Goal: Use online tool/utility

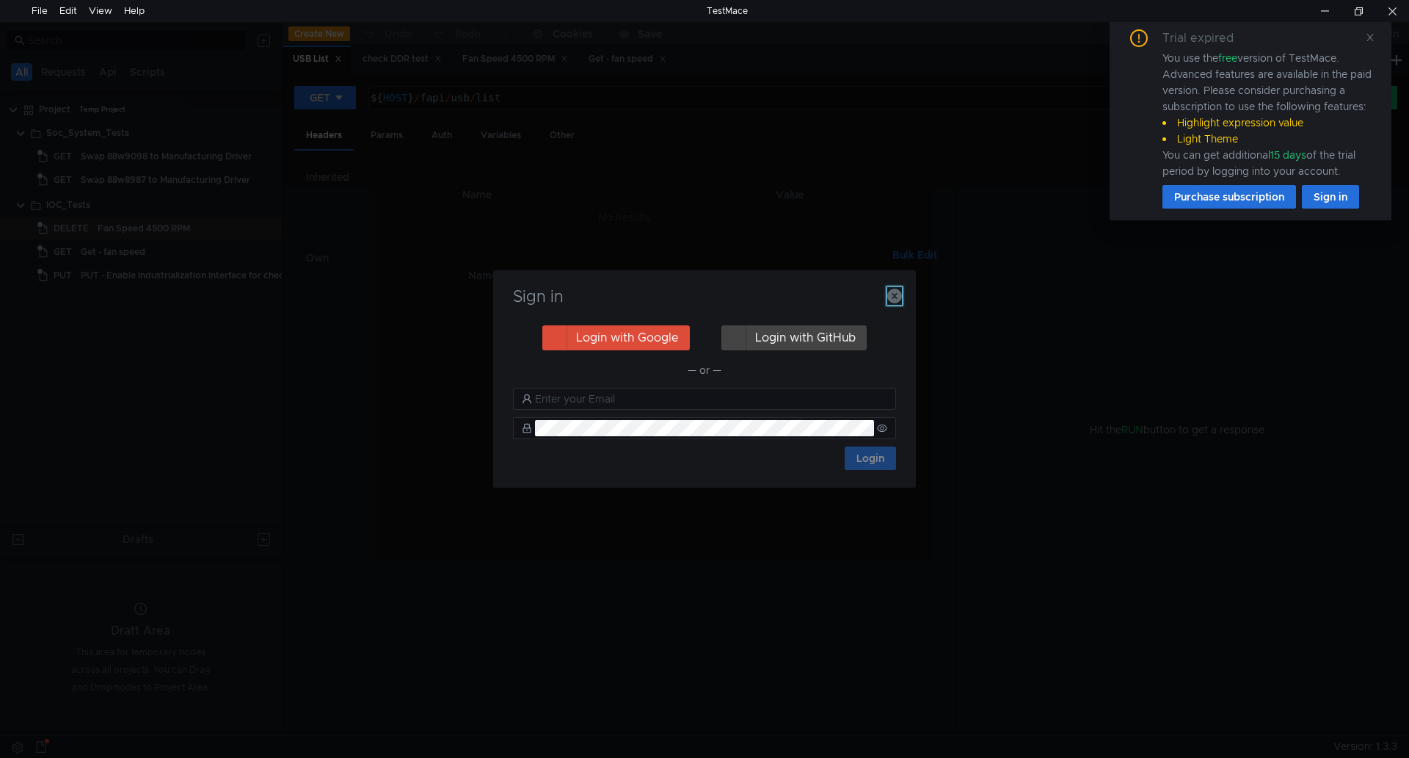
click at [898, 293] on icon "button" at bounding box center [894, 295] width 15 height 15
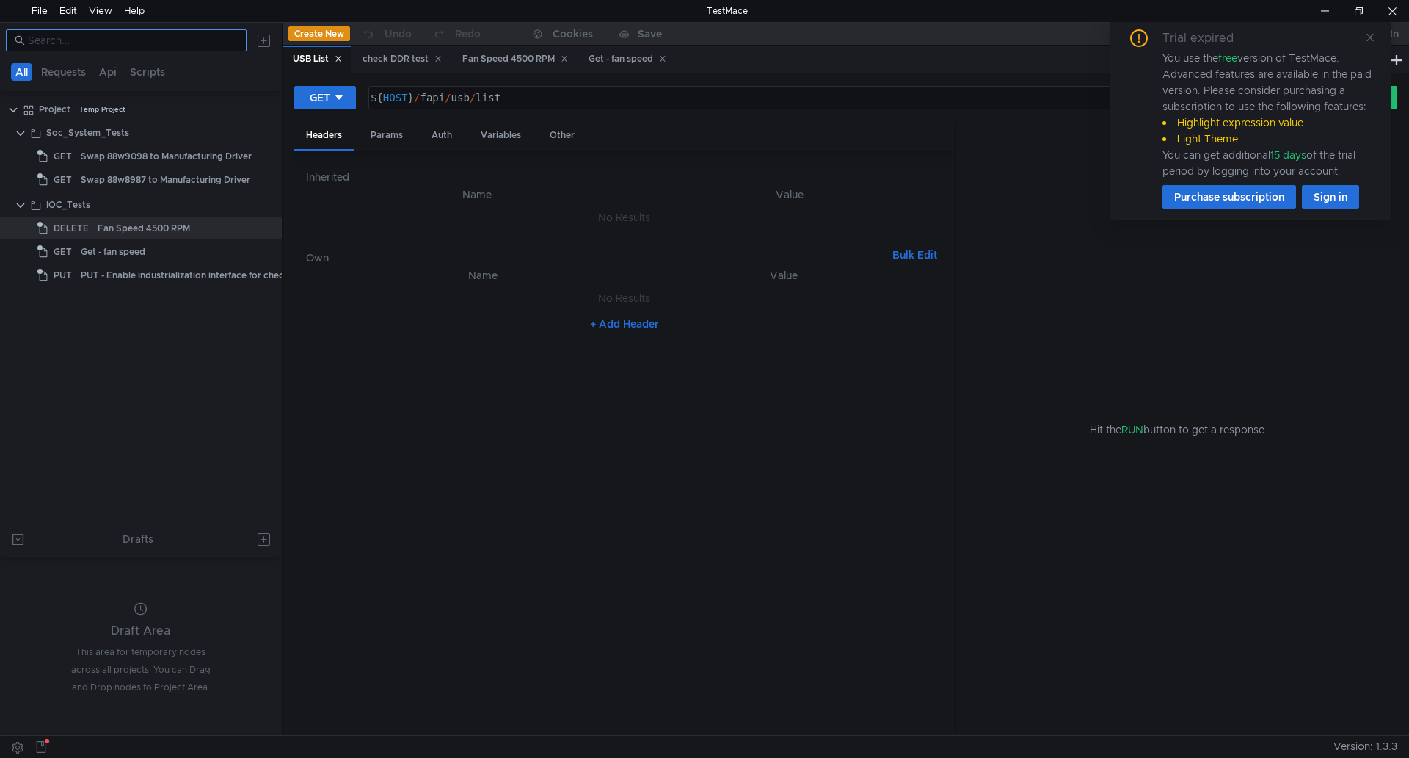
click at [149, 43] on input at bounding box center [133, 40] width 210 height 16
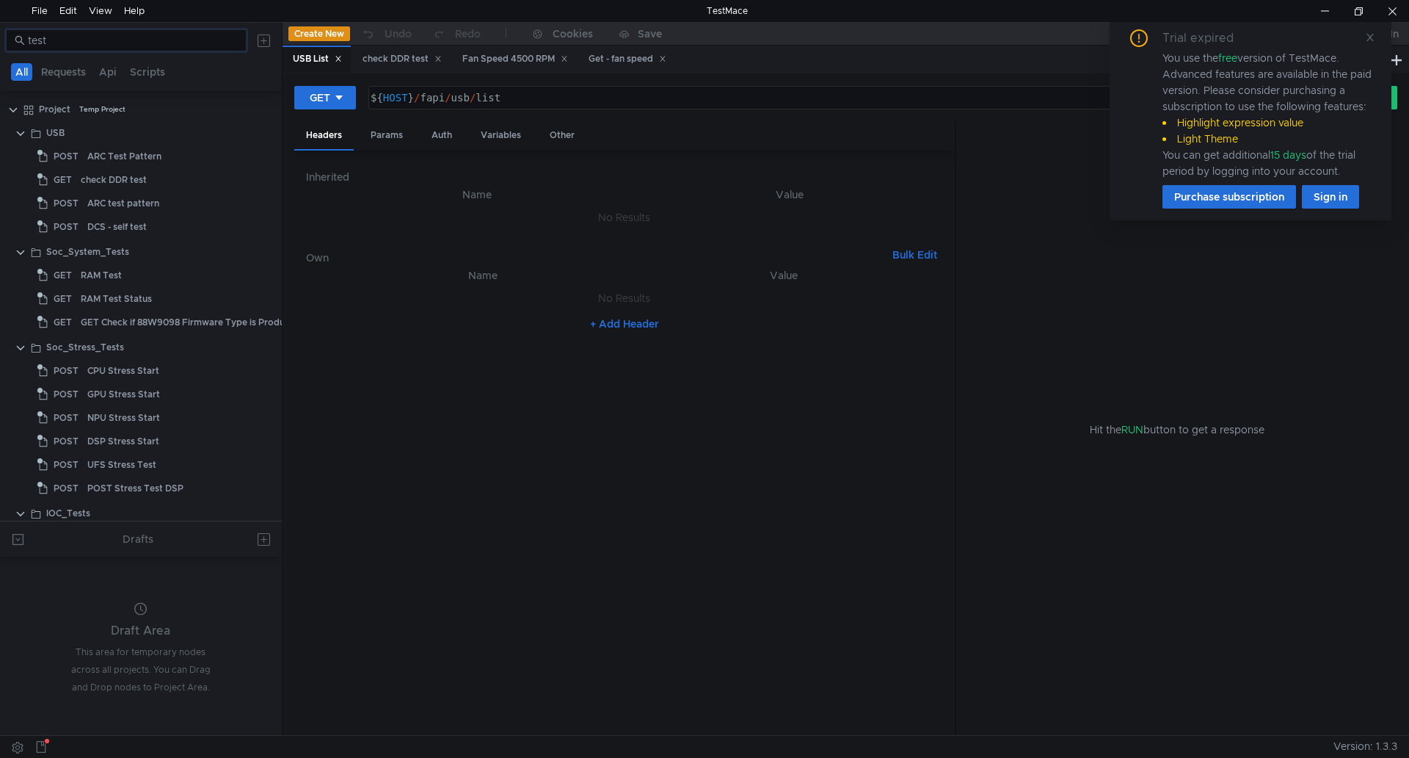
type input "test"
click at [59, 76] on button "Requests" at bounding box center [64, 72] width 54 height 18
click at [126, 158] on div "ARC Test Pattern" at bounding box center [124, 156] width 74 height 22
click at [1369, 38] on icon at bounding box center [1370, 37] width 10 height 10
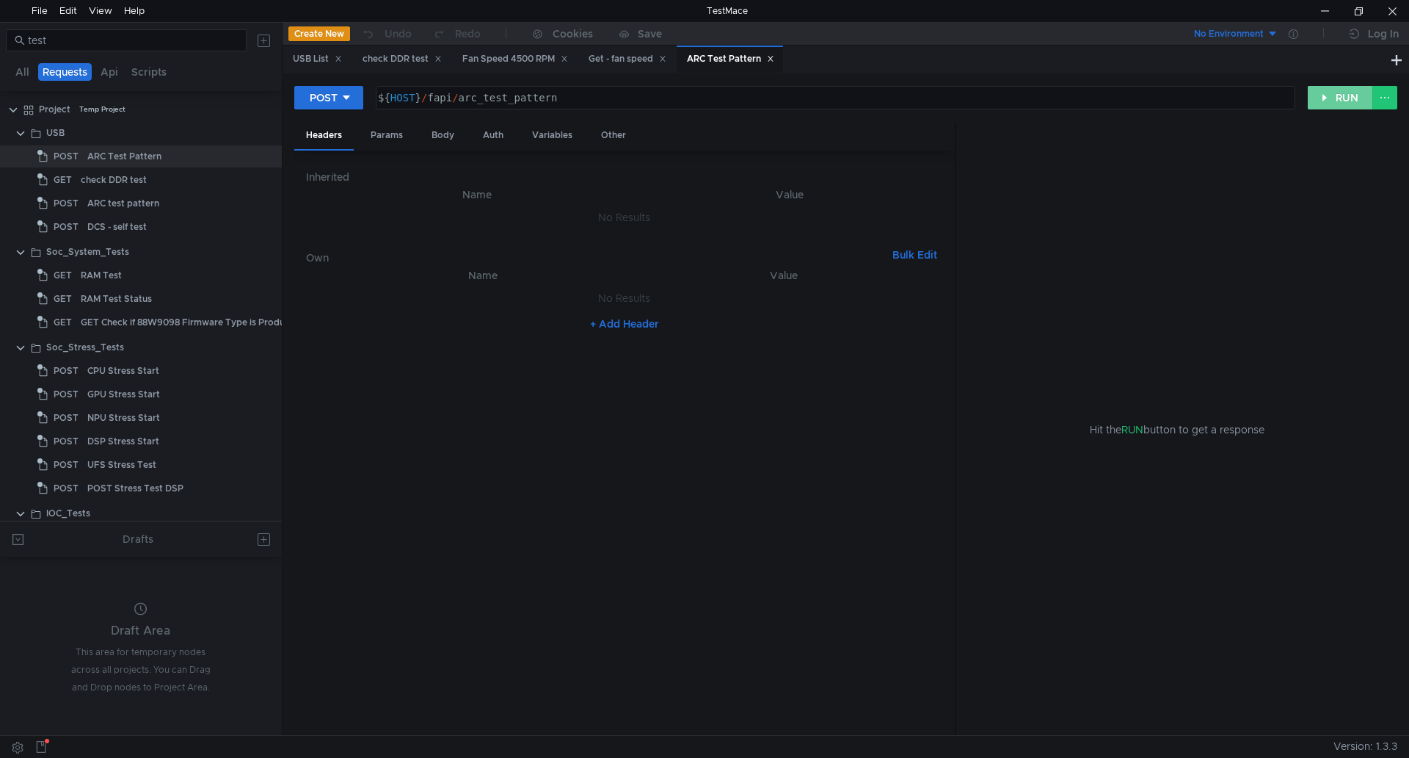
click at [1343, 101] on button "RUN" at bounding box center [1340, 97] width 65 height 23
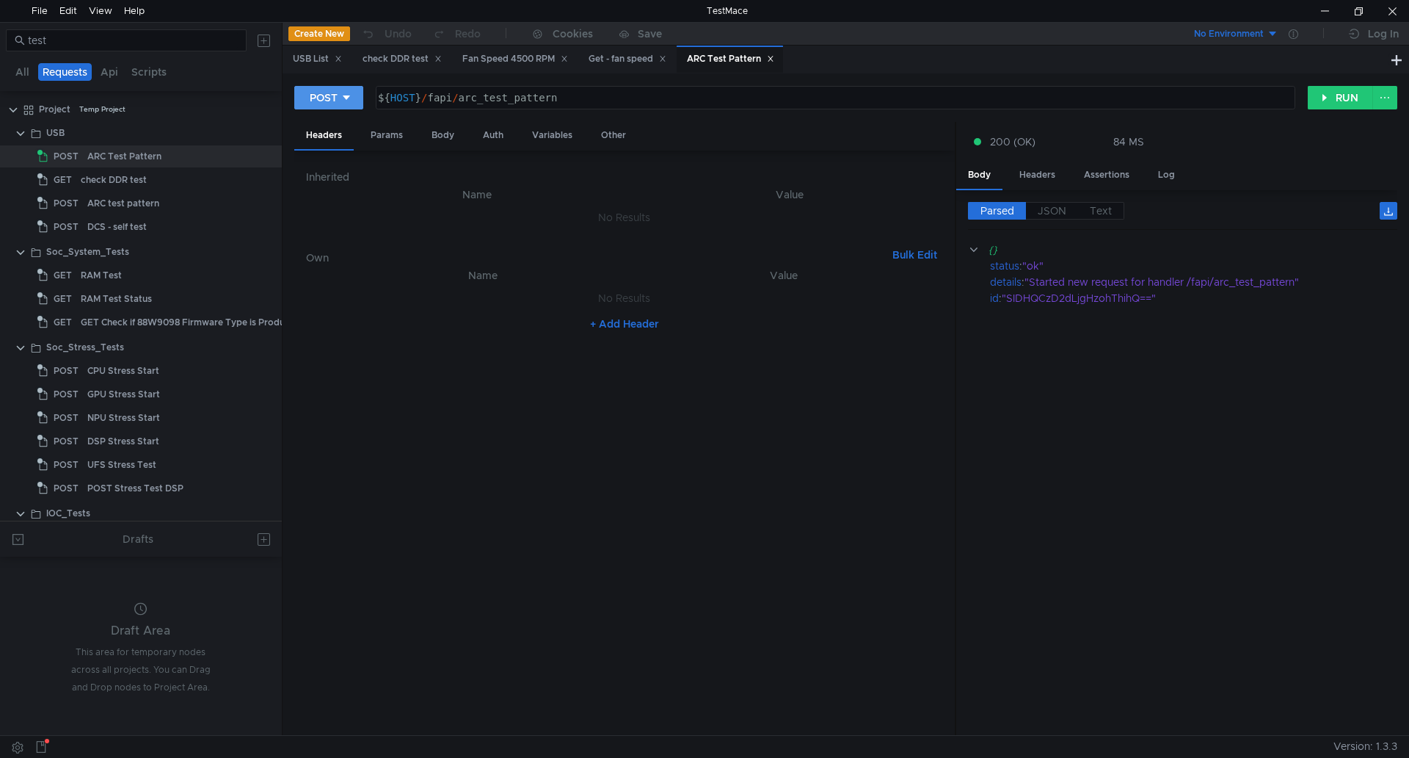
click at [354, 98] on button "POST" at bounding box center [328, 97] width 69 height 23
click at [324, 197] on li "DELETE" at bounding box center [328, 198] width 69 height 23
click at [1323, 99] on button "RUN" at bounding box center [1340, 97] width 65 height 23
click at [366, 105] on button "DELETE" at bounding box center [334, 97] width 81 height 23
click at [338, 126] on li "GET" at bounding box center [334, 128] width 81 height 23
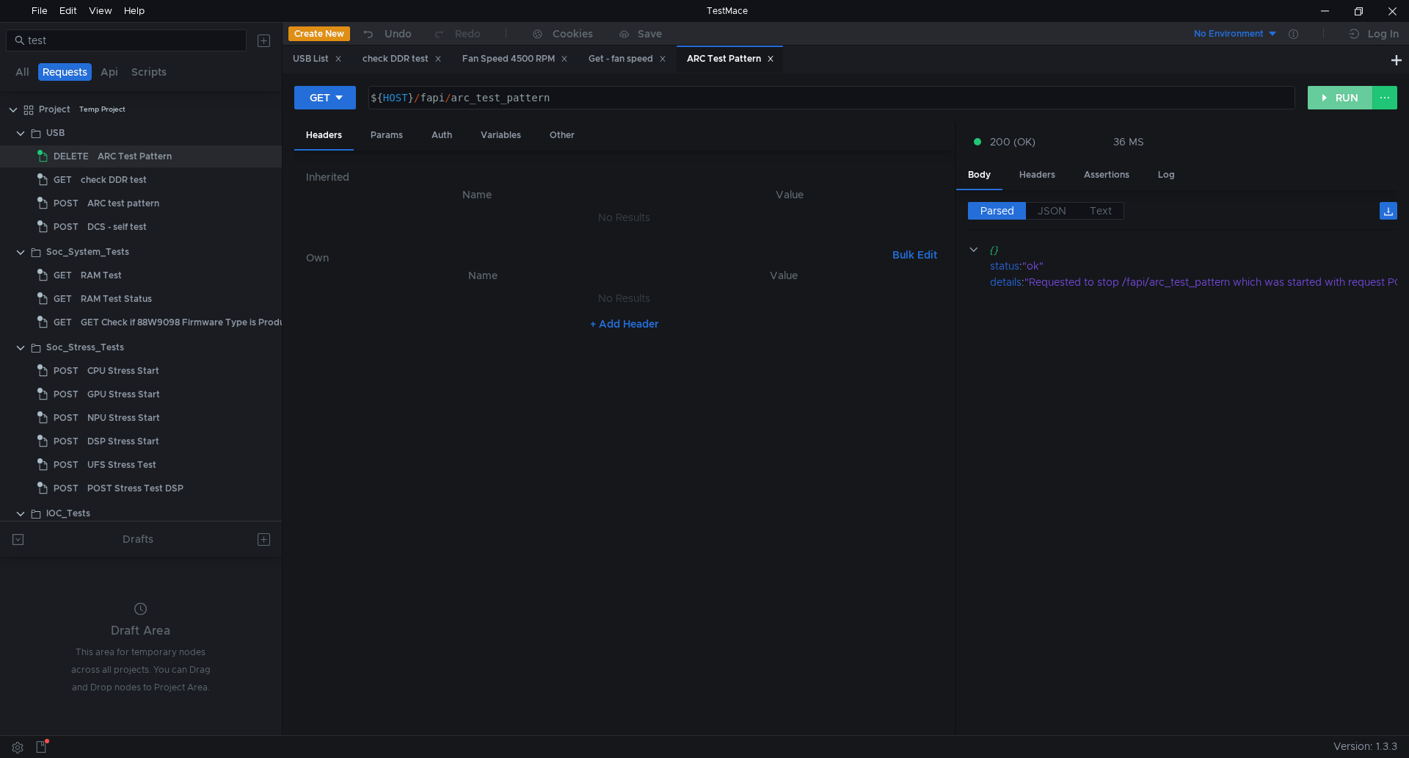
click at [1318, 100] on button "RUN" at bounding box center [1340, 97] width 65 height 23
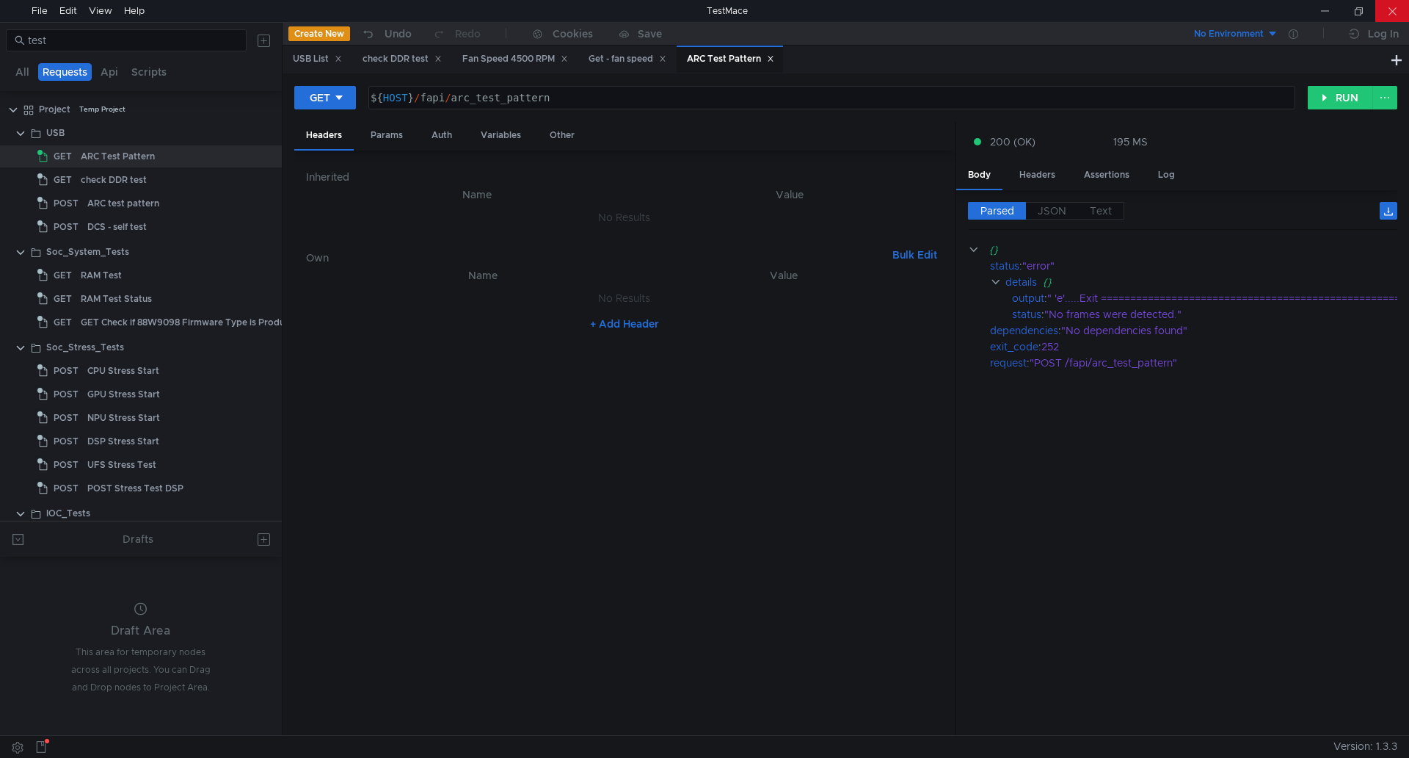
click at [1390, 4] on div at bounding box center [1393, 11] width 34 height 22
